Goal: Use online tool/utility: Utilize a website feature to perform a specific function

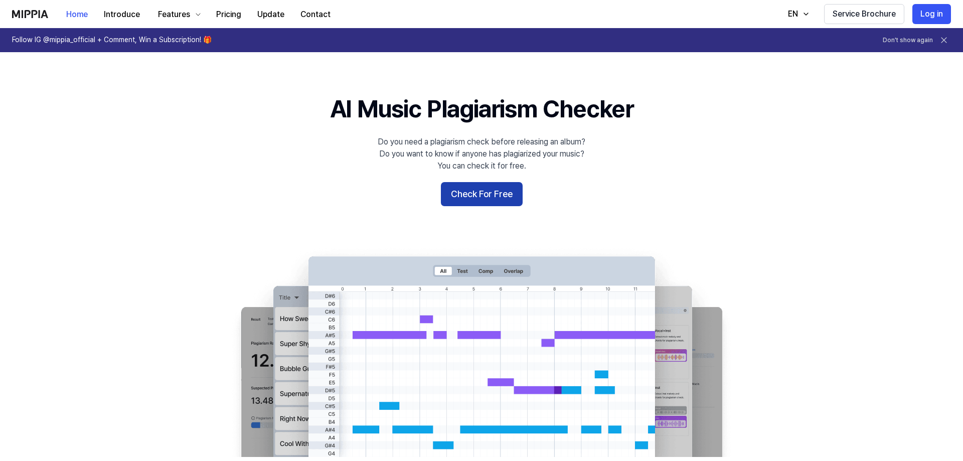
click at [485, 192] on button "Check For Free" at bounding box center [482, 194] width 82 height 24
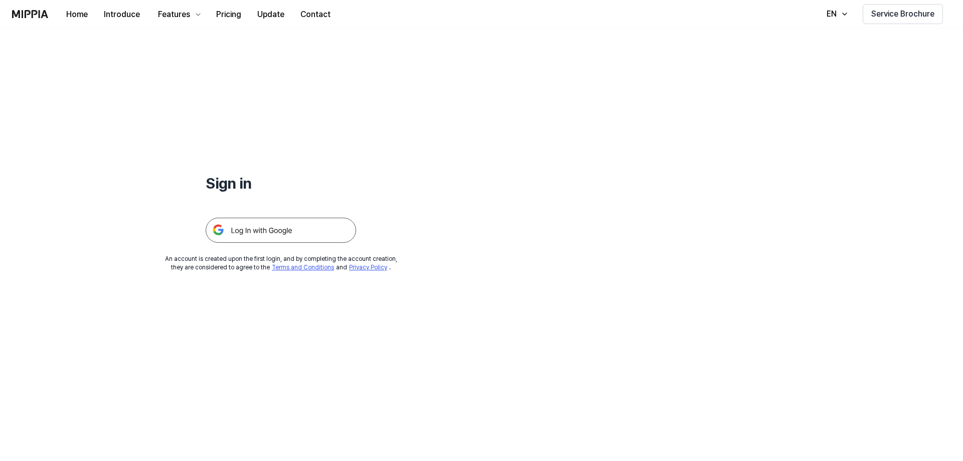
click at [308, 224] on img at bounding box center [281, 230] width 151 height 25
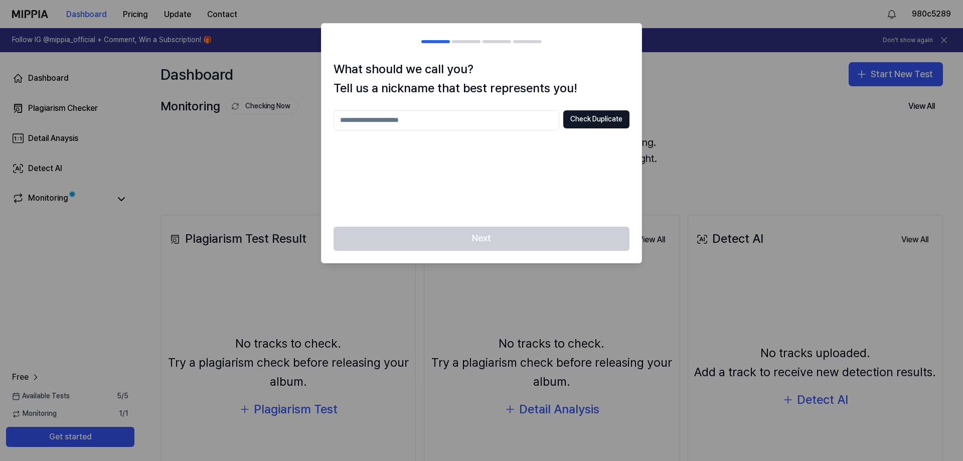
click at [410, 123] on input "text" at bounding box center [447, 120] width 226 height 20
type input "******"
click at [589, 125] on button "Check Duplicate" at bounding box center [597, 119] width 66 height 18
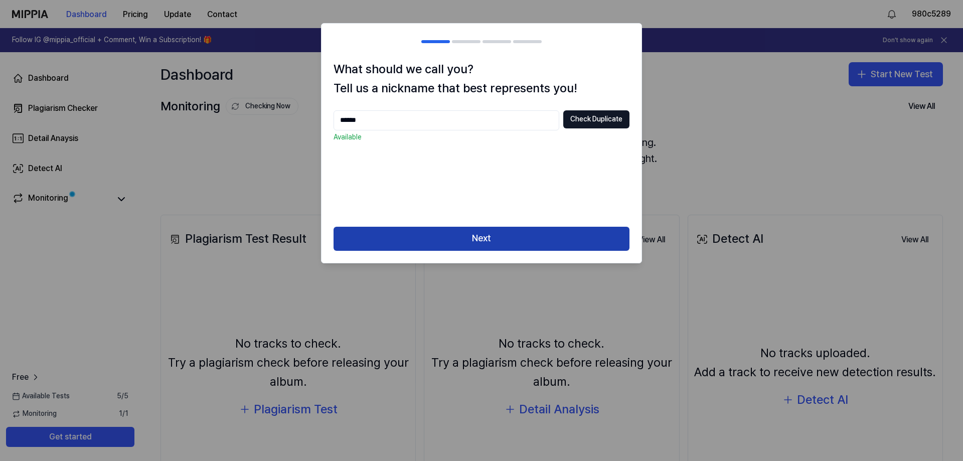
click at [508, 237] on button "Next" at bounding box center [482, 239] width 296 height 24
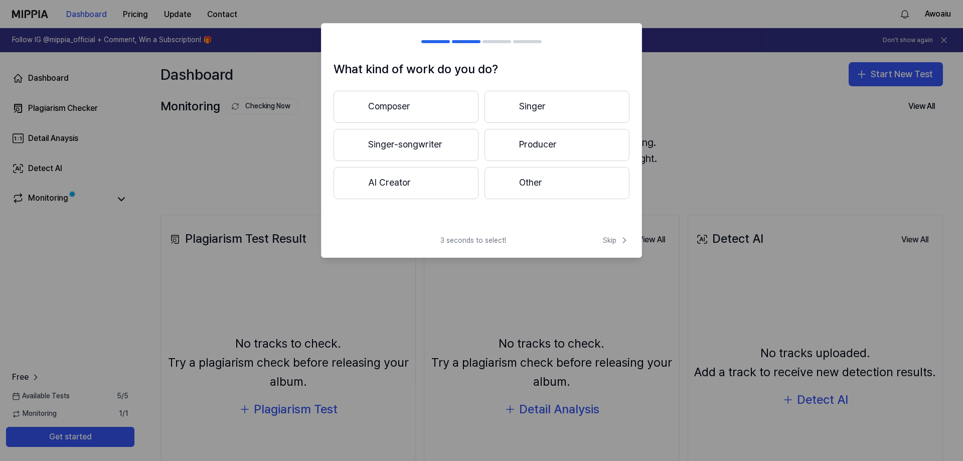
click at [428, 106] on button "Composer" at bounding box center [406, 107] width 145 height 32
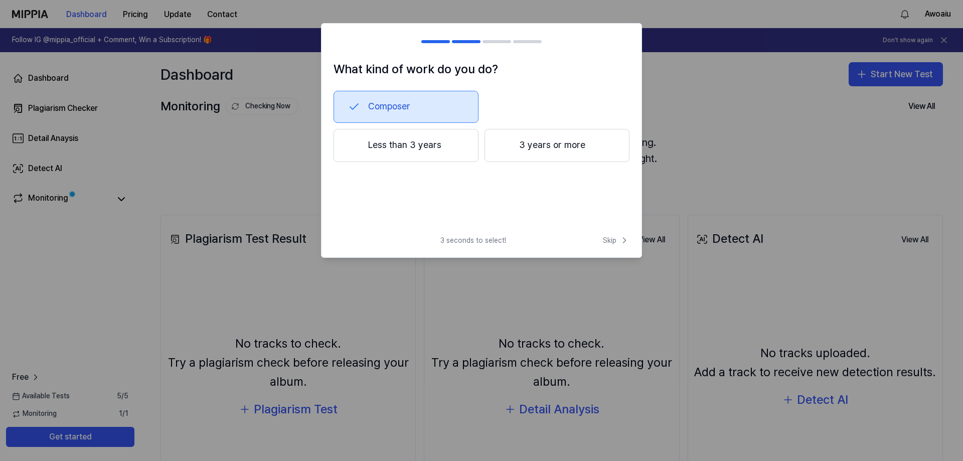
click at [446, 142] on button "Less than 3 years" at bounding box center [406, 145] width 145 height 33
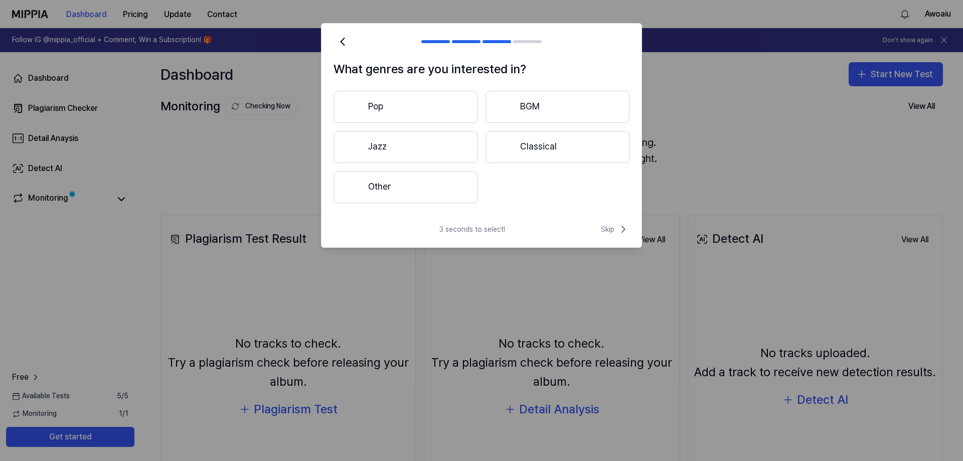
click at [448, 192] on button "Other" at bounding box center [406, 187] width 144 height 32
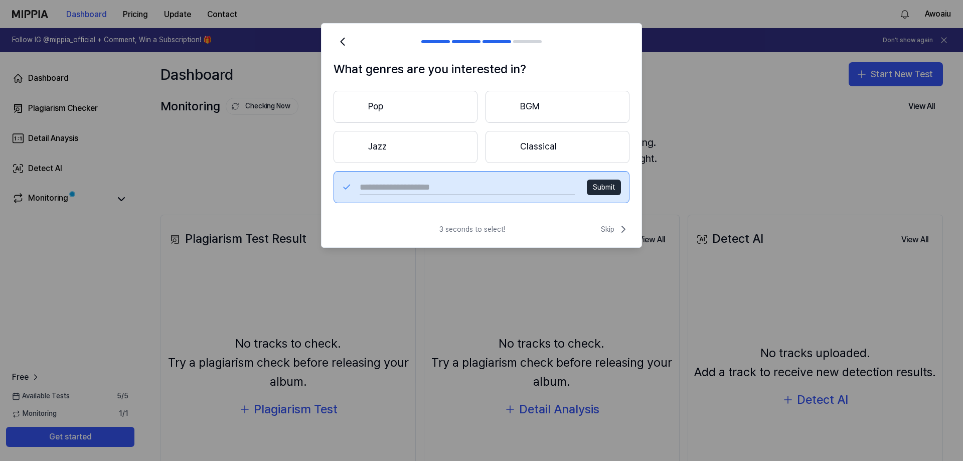
click at [399, 110] on button "Pop" at bounding box center [406, 107] width 144 height 32
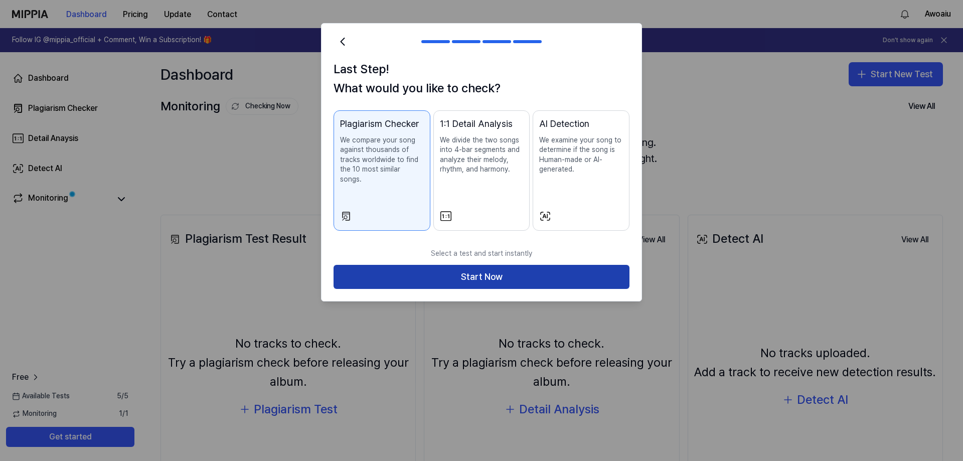
click at [520, 268] on button "Start Now" at bounding box center [482, 277] width 296 height 24
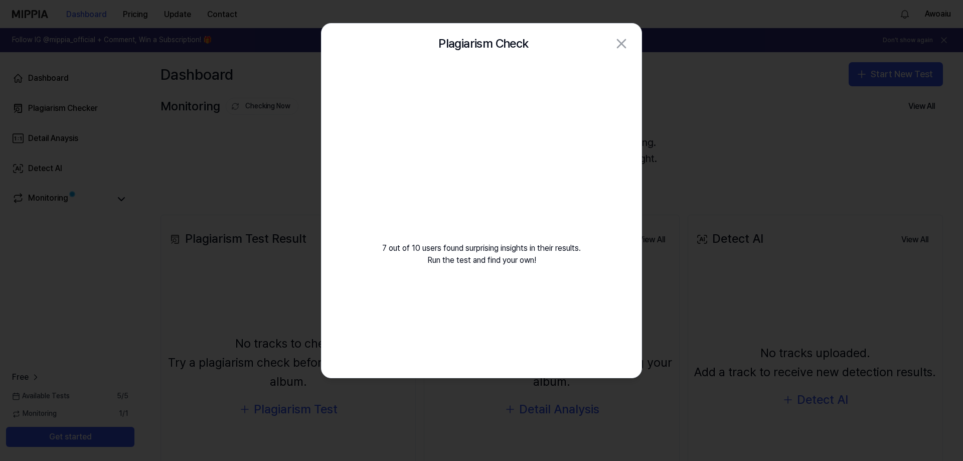
click at [435, 153] on video at bounding box center [481, 160] width 145 height 145
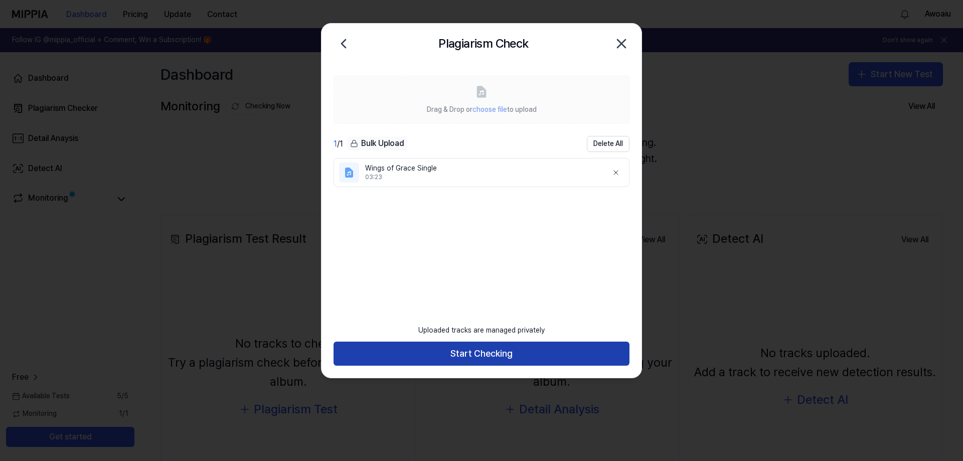
click at [532, 354] on button "Start Checking" at bounding box center [482, 354] width 296 height 24
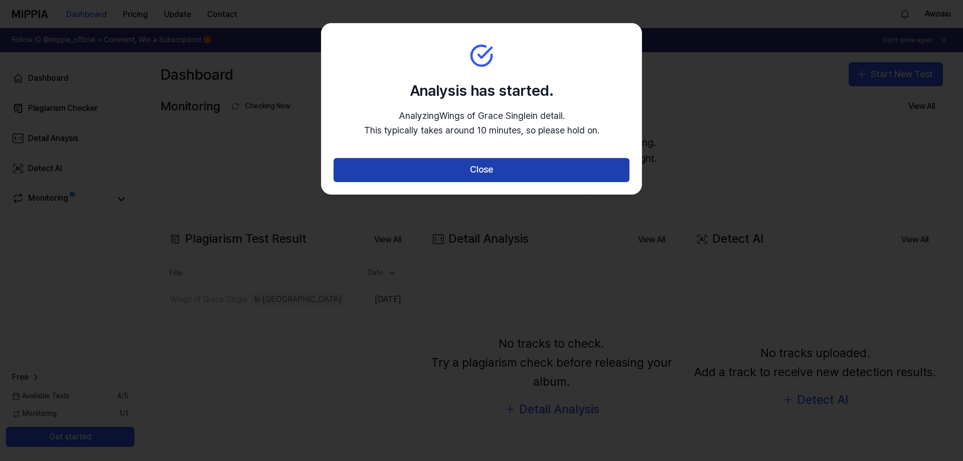
click at [478, 170] on button "Close" at bounding box center [482, 170] width 296 height 24
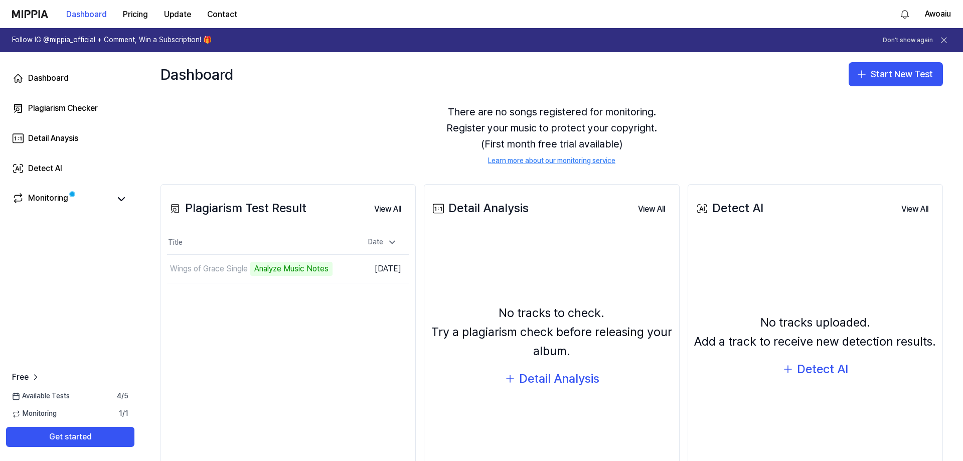
scroll to position [26, 0]
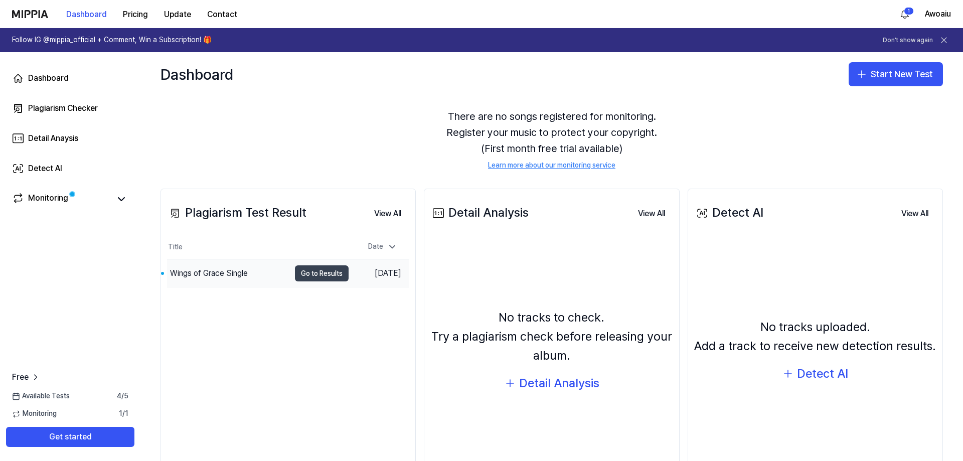
click at [316, 269] on button "Go to Results" at bounding box center [322, 273] width 54 height 16
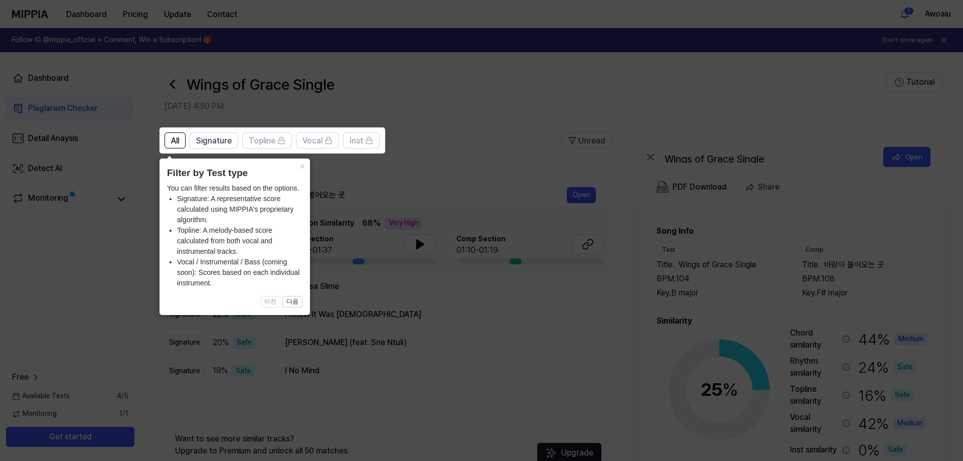
click at [458, 335] on icon at bounding box center [481, 230] width 963 height 461
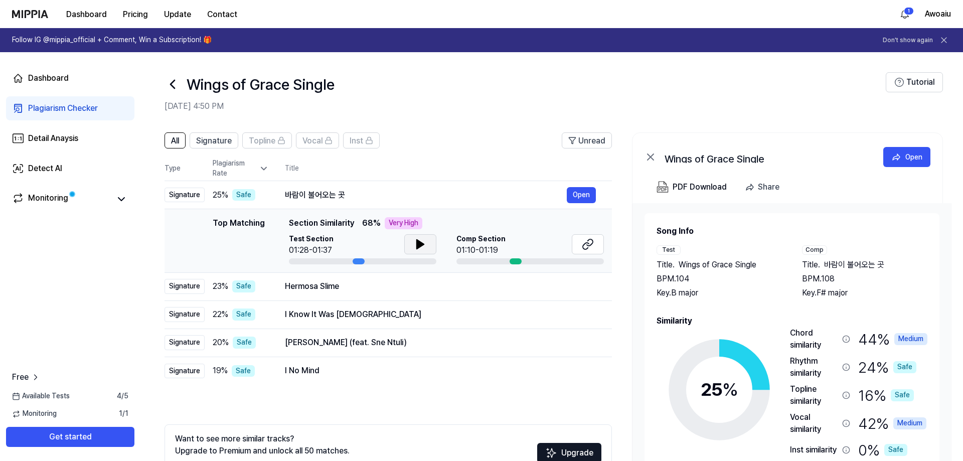
click at [414, 250] on icon at bounding box center [420, 244] width 12 height 12
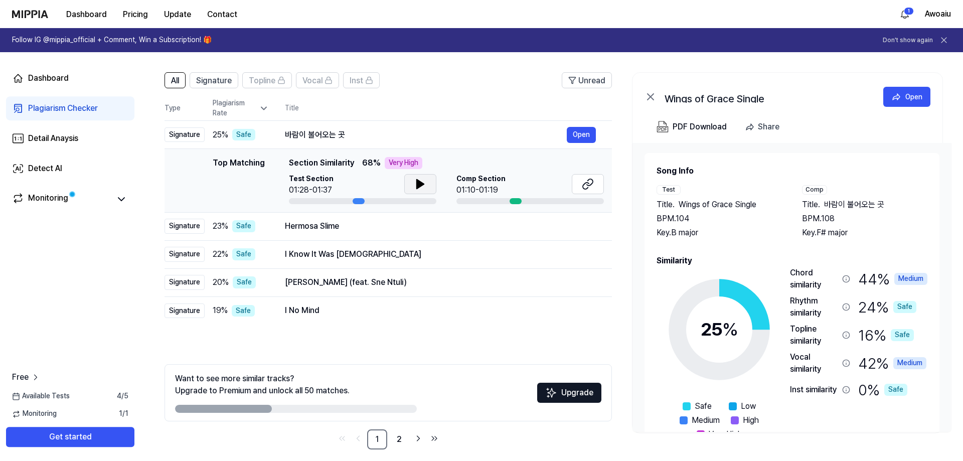
scroll to position [69, 0]
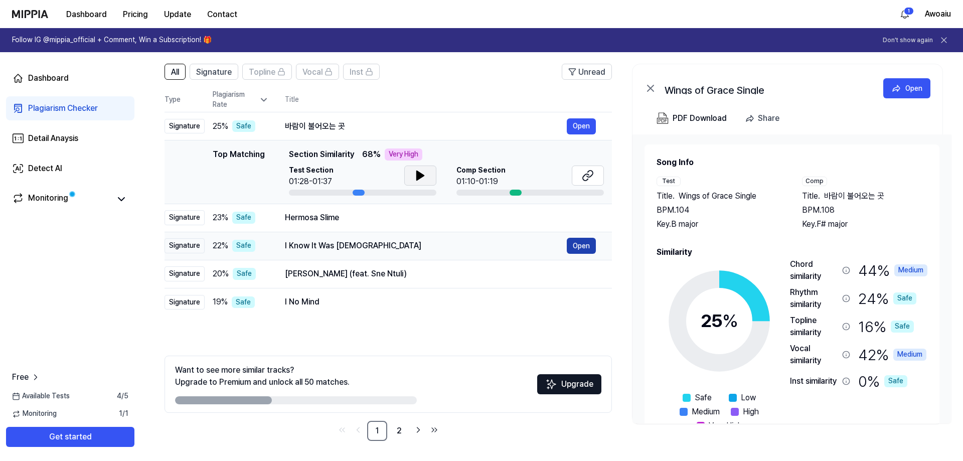
click at [576, 250] on button "Open" at bounding box center [581, 246] width 29 height 16
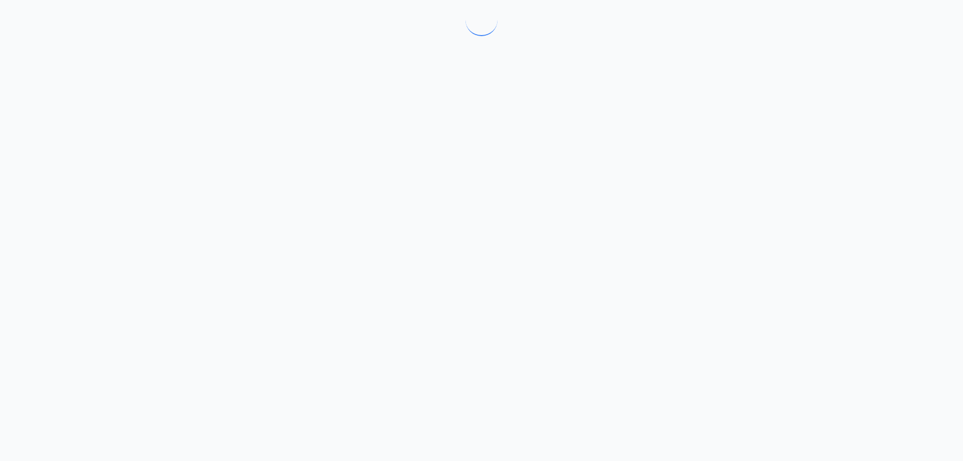
scroll to position [0, 0]
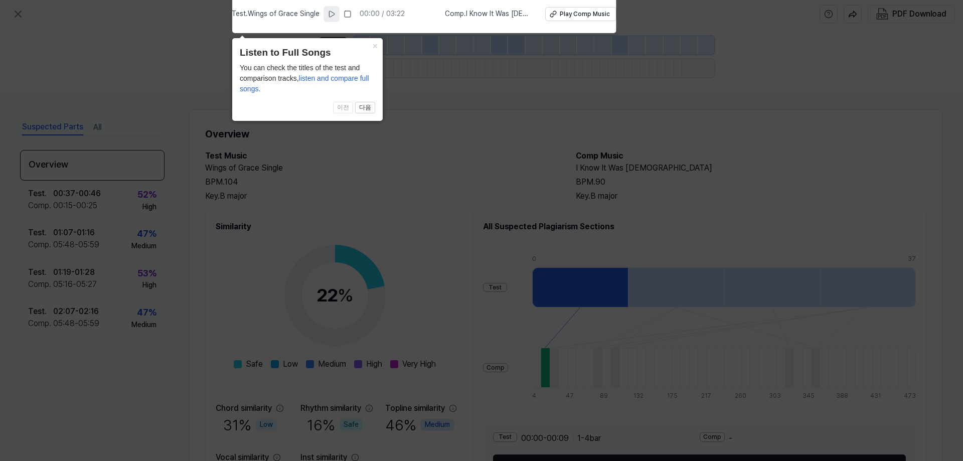
click at [336, 15] on icon at bounding box center [332, 14] width 8 height 8
